Goal: Information Seeking & Learning: Learn about a topic

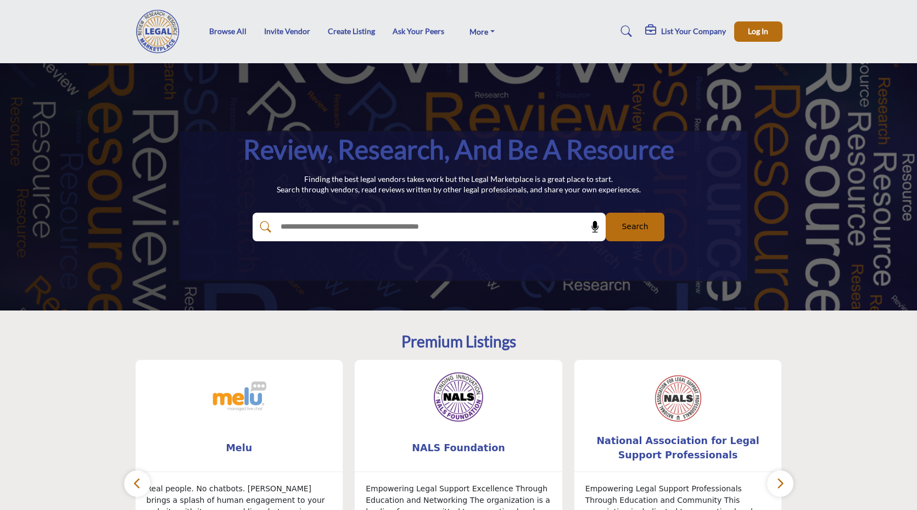
click at [155, 42] on img at bounding box center [161, 31] width 52 height 44
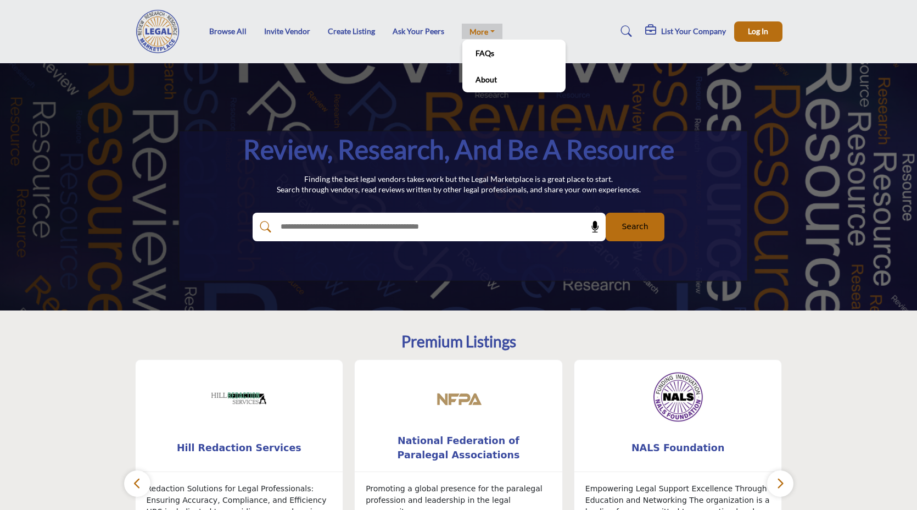
click at [476, 34] on link "More" at bounding box center [482, 31] width 41 height 15
click at [482, 70] on li "About" at bounding box center [514, 79] width 103 height 26
click at [482, 80] on link "About" at bounding box center [514, 78] width 92 height 15
